Goal: Navigation & Orientation: Find specific page/section

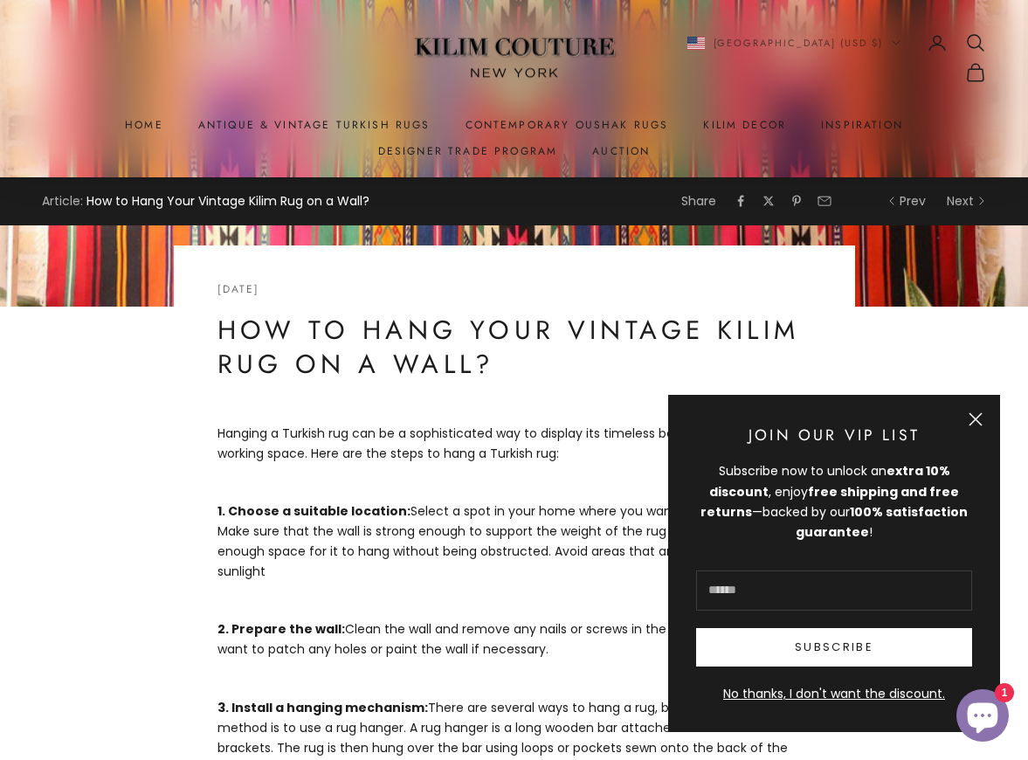
scroll to position [349, 0]
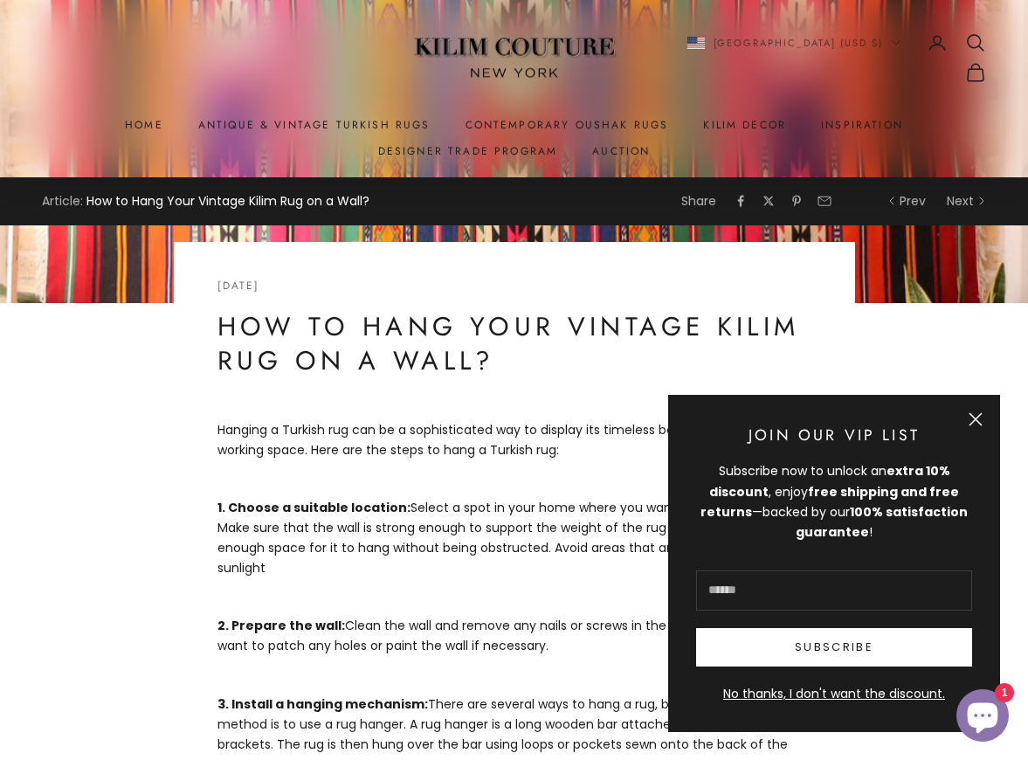
click at [972, 415] on button "Close" at bounding box center [975, 419] width 14 height 14
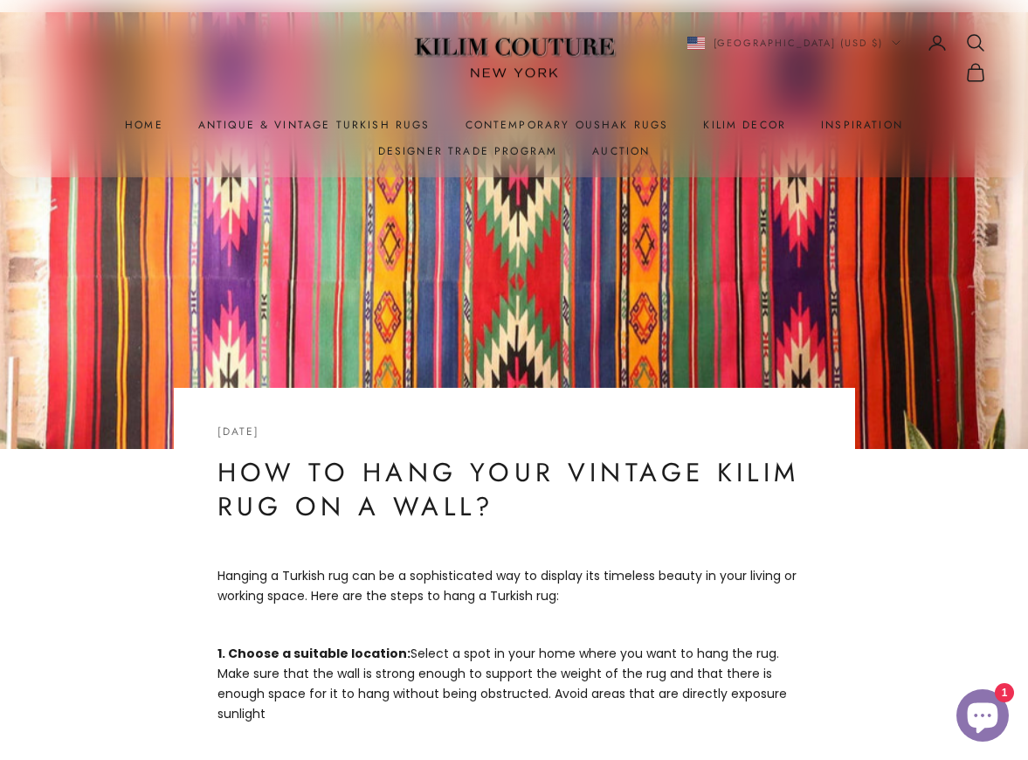
scroll to position [0, 0]
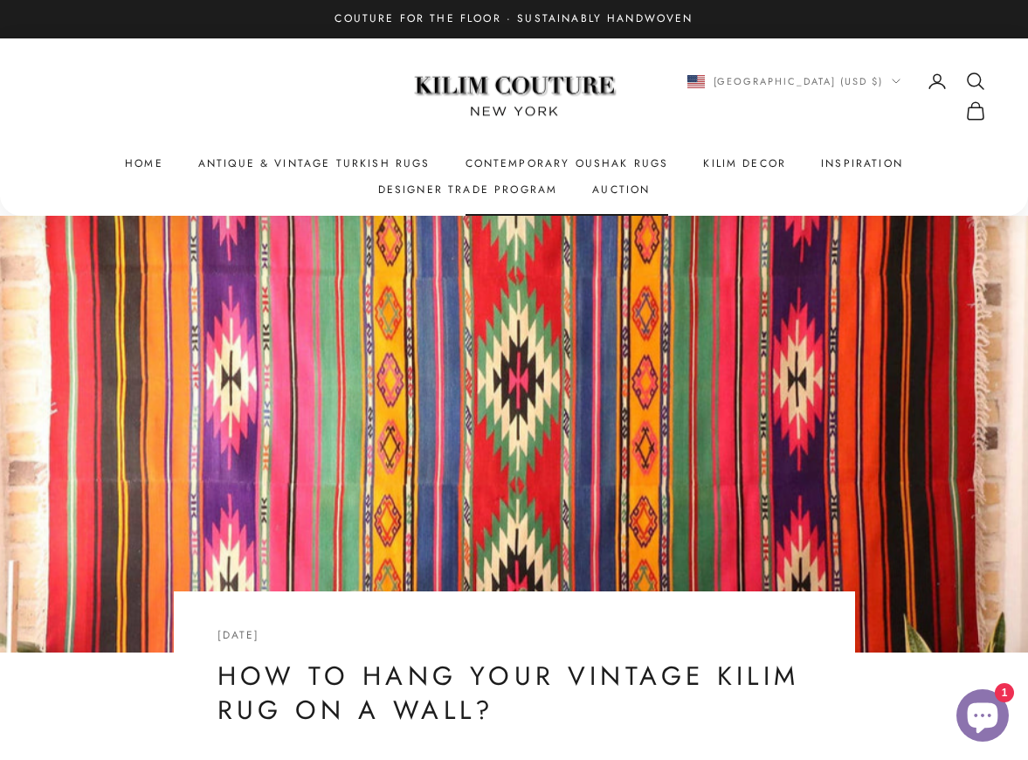
click at [512, 159] on link "Contemporary Oushak Rugs" at bounding box center [566, 163] width 203 height 17
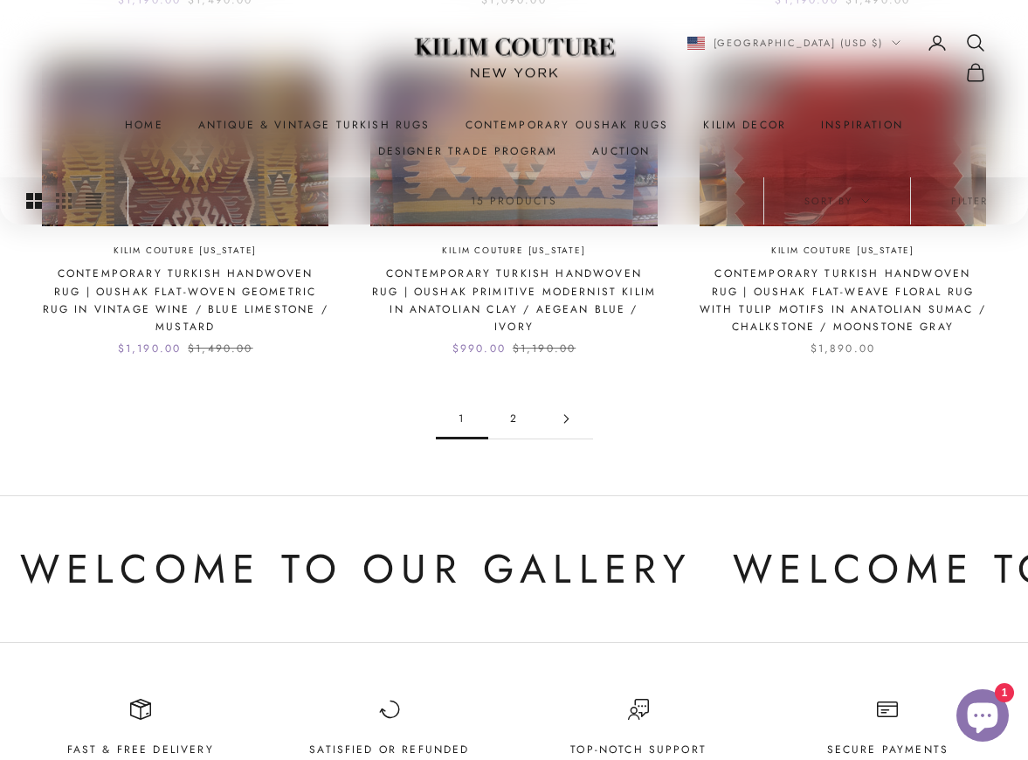
scroll to position [1674, 0]
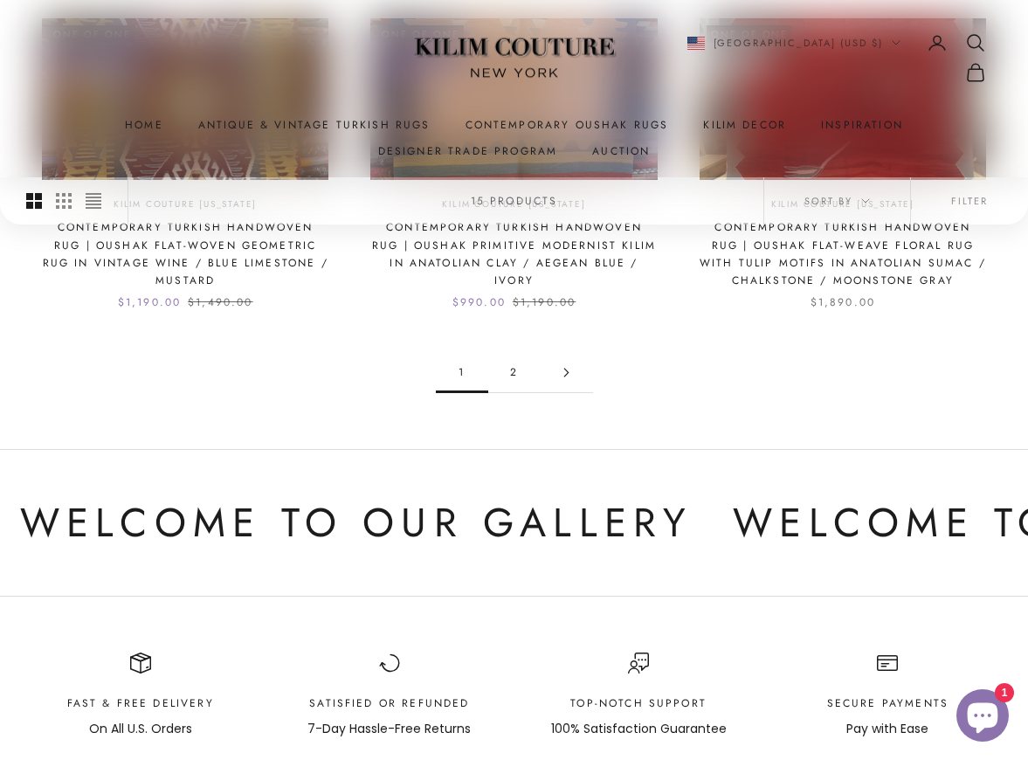
click at [518, 353] on link "2" at bounding box center [514, 372] width 52 height 39
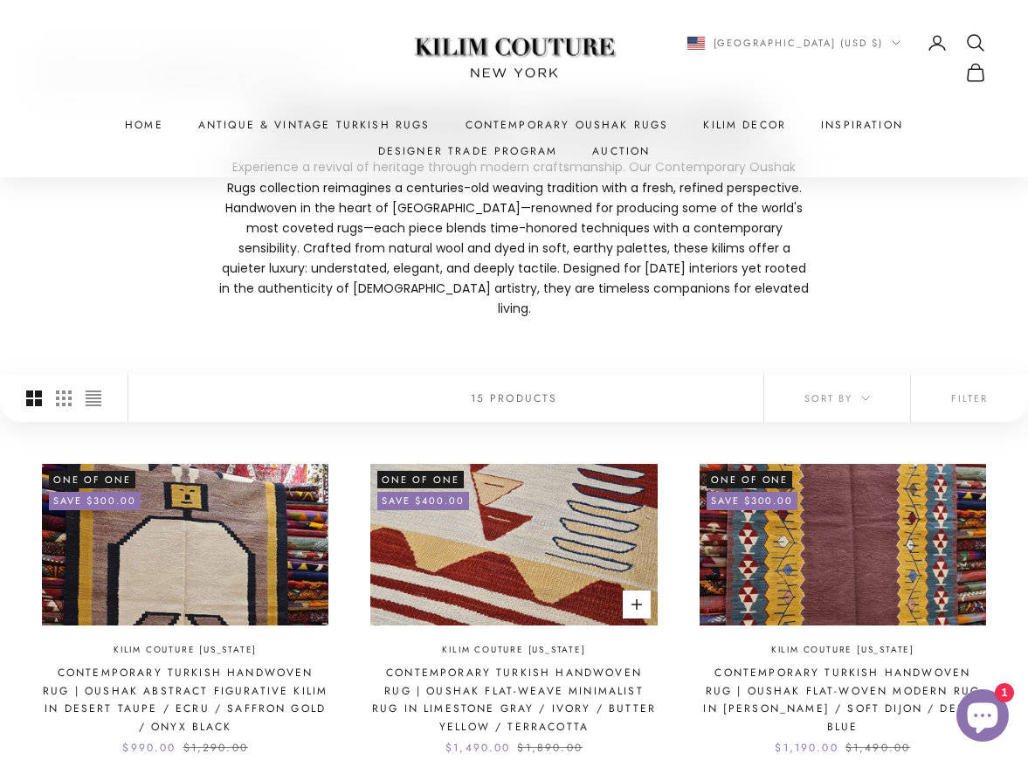
scroll to position [177, 0]
